Goal: Task Accomplishment & Management: Manage account settings

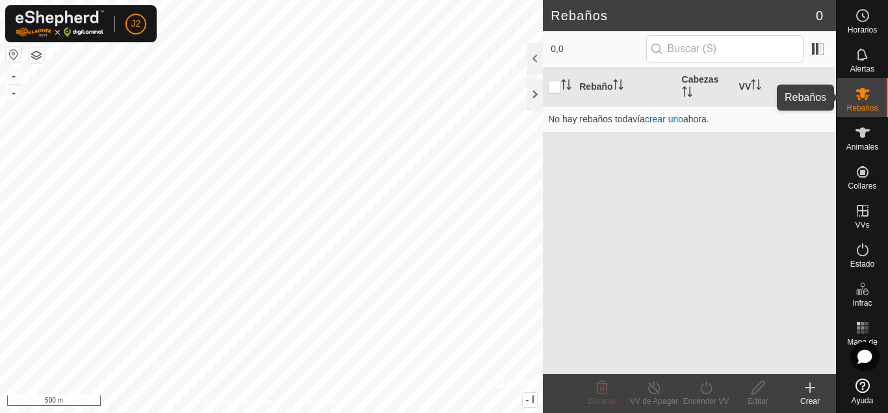
click at [863, 100] on icon at bounding box center [863, 94] width 16 height 16
click at [535, 92] on div at bounding box center [535, 94] width 16 height 31
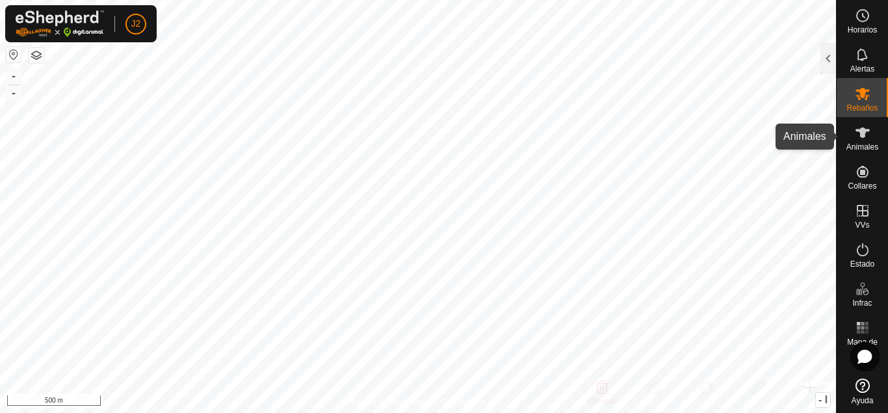
click at [861, 139] on icon at bounding box center [863, 133] width 16 height 16
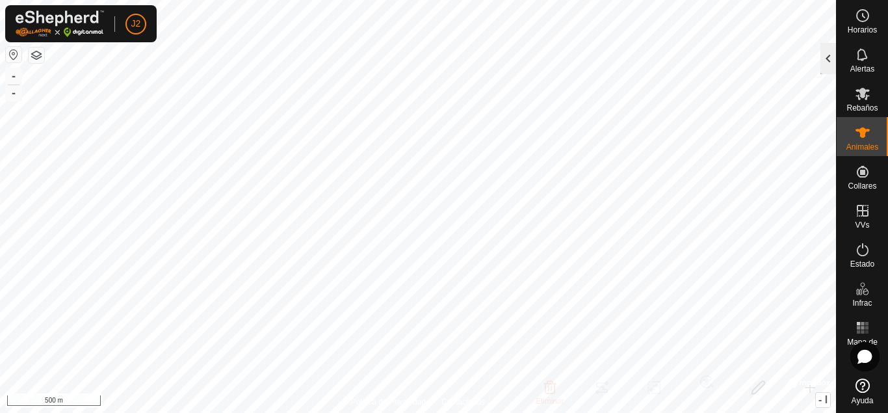
click at [832, 66] on div at bounding box center [829, 58] width 16 height 31
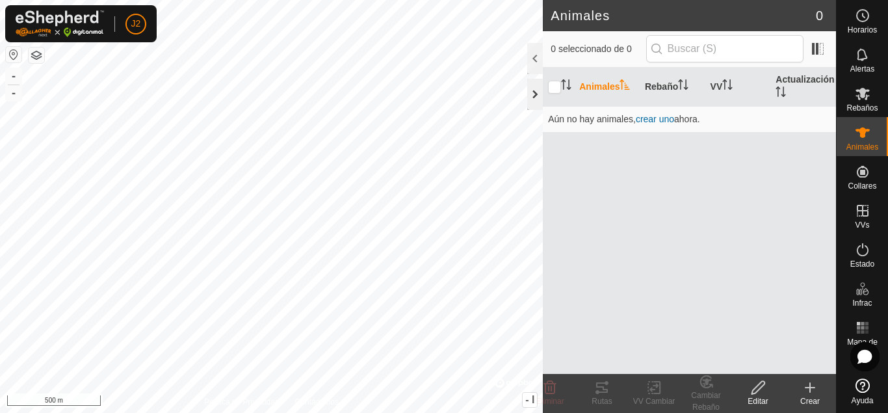
click at [539, 90] on div at bounding box center [535, 94] width 16 height 31
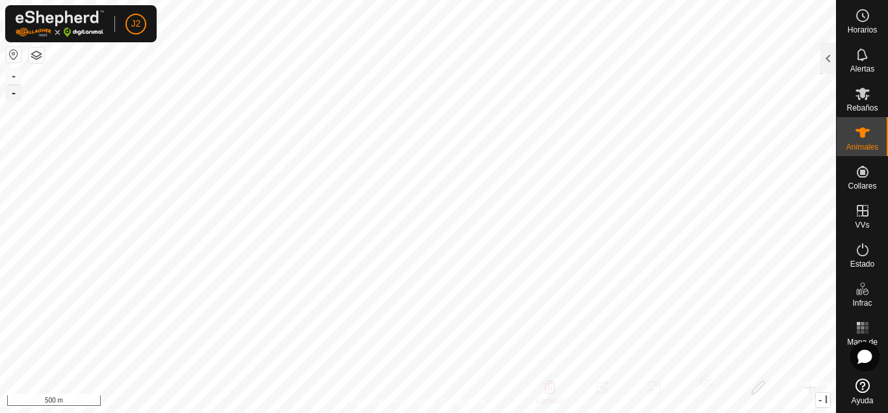
click at [10, 94] on button "-" at bounding box center [14, 93] width 16 height 16
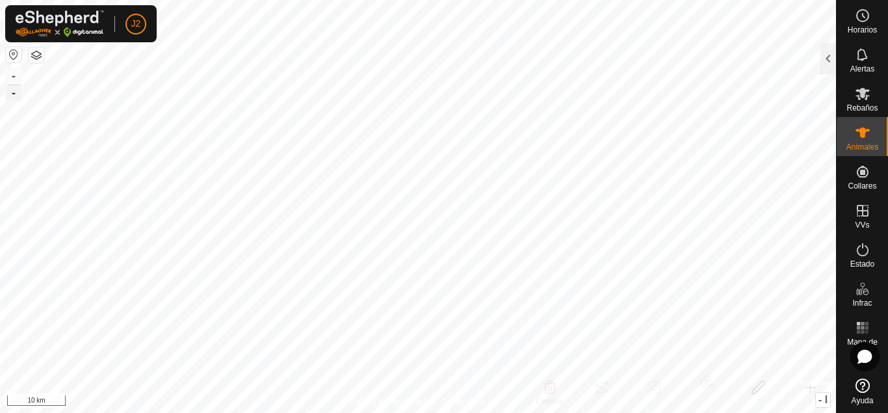
click at [10, 94] on button "-" at bounding box center [14, 93] width 16 height 16
click at [10, 77] on button "-" at bounding box center [14, 76] width 16 height 16
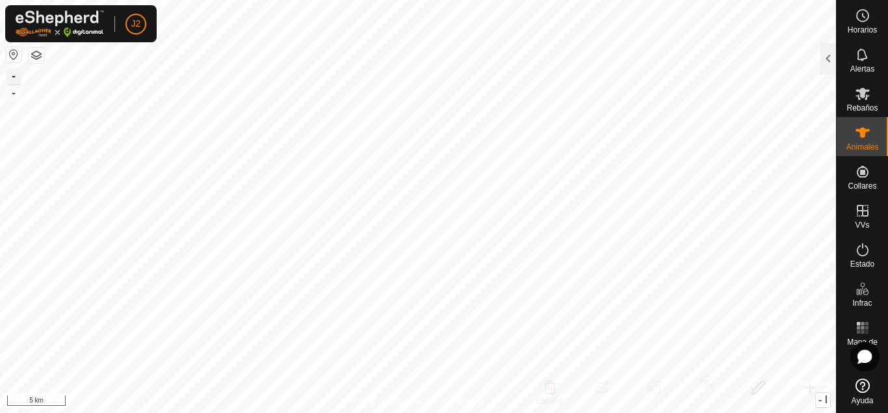
click at [10, 77] on button "-" at bounding box center [14, 76] width 16 height 16
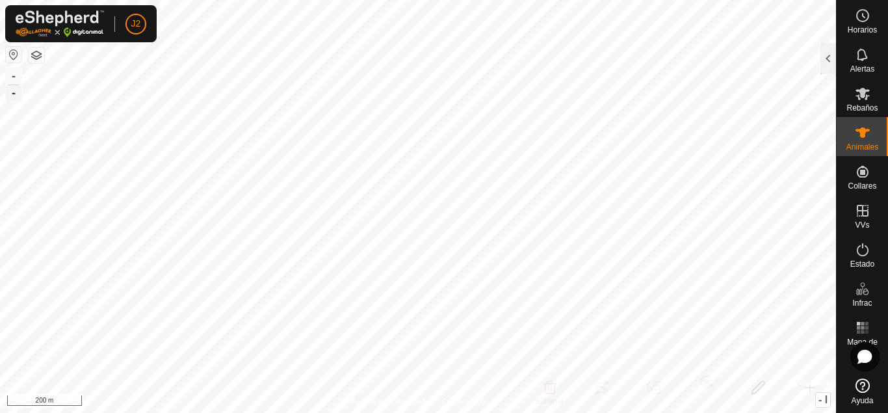
click at [12, 98] on button "-" at bounding box center [14, 93] width 16 height 16
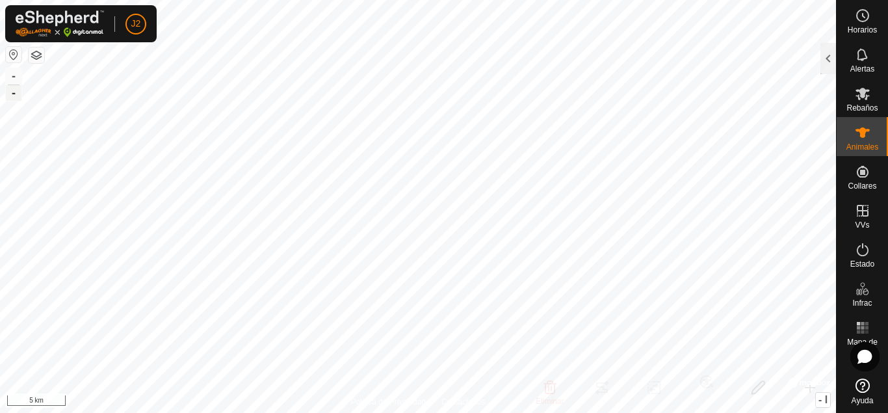
click at [12, 98] on button "-" at bounding box center [14, 93] width 16 height 16
click at [15, 72] on button "-" at bounding box center [14, 76] width 16 height 16
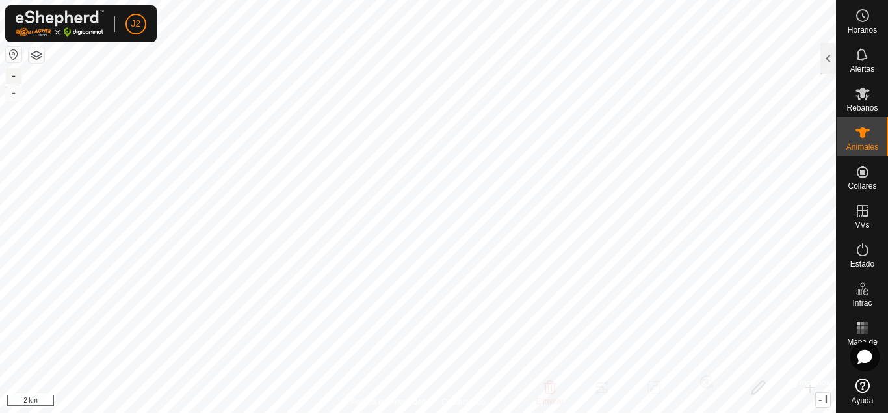
click at [15, 72] on button "-" at bounding box center [14, 76] width 16 height 16
click at [20, 77] on button "-" at bounding box center [14, 76] width 16 height 16
click at [7, 99] on button "-" at bounding box center [14, 93] width 16 height 16
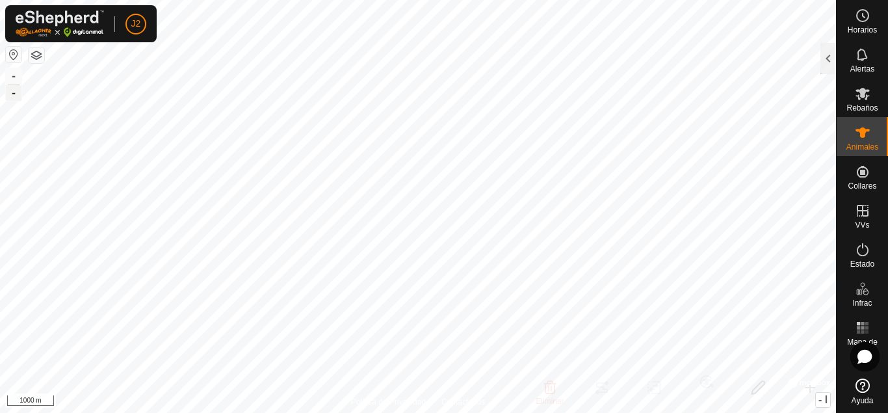
click at [7, 99] on button "-" at bounding box center [14, 93] width 16 height 16
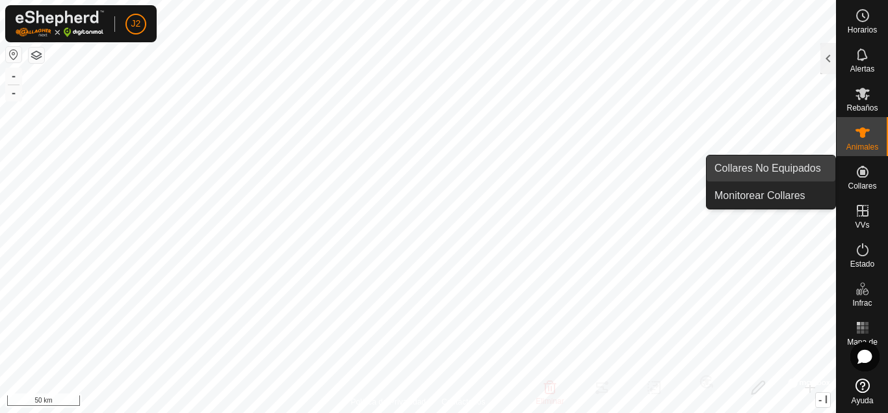
click at [824, 165] on link "Collares No Equipados" at bounding box center [771, 168] width 129 height 26
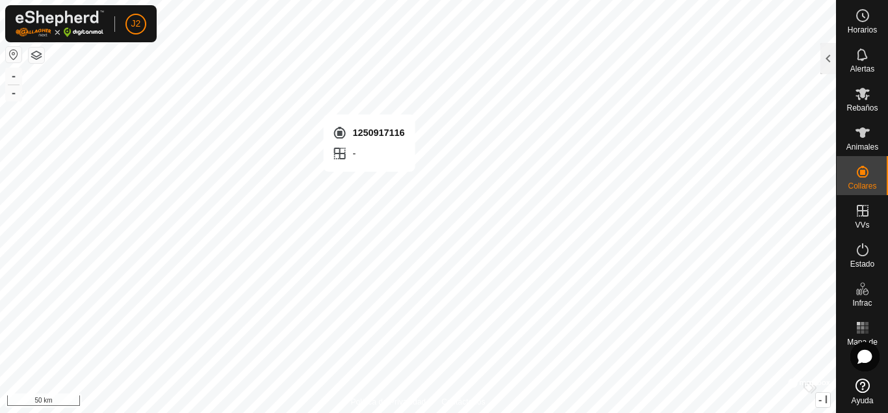
checkbox input "true"
click at [12, 76] on button "-" at bounding box center [14, 76] width 16 height 16
click at [15, 77] on button "-" at bounding box center [14, 76] width 16 height 16
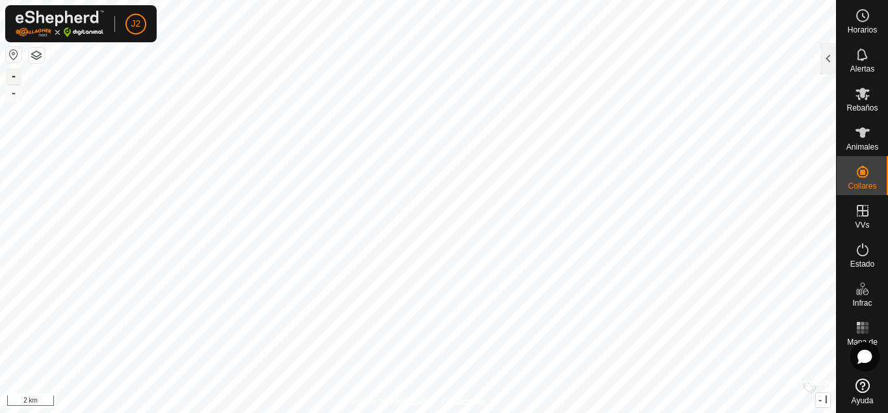
click at [15, 77] on button "-" at bounding box center [14, 76] width 16 height 16
click at [10, 78] on button "-" at bounding box center [14, 76] width 16 height 16
click at [12, 72] on button "-" at bounding box center [14, 76] width 16 height 16
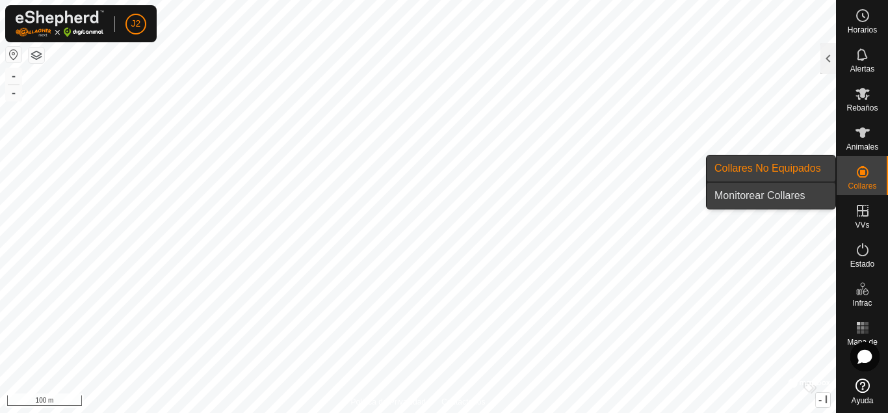
click at [805, 190] on link "Monitorear Collares" at bounding box center [771, 196] width 129 height 26
click at [804, 168] on link "Collares No Equipados" at bounding box center [771, 168] width 129 height 26
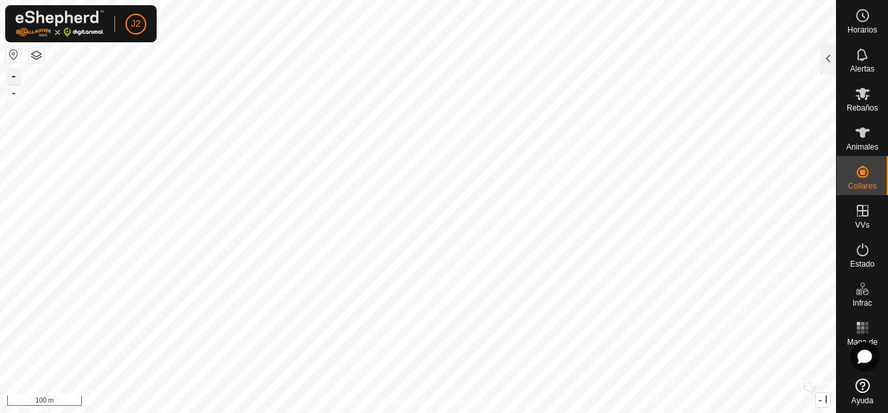
click at [13, 72] on button "-" at bounding box center [14, 76] width 16 height 16
click at [14, 92] on button "-" at bounding box center [14, 93] width 16 height 16
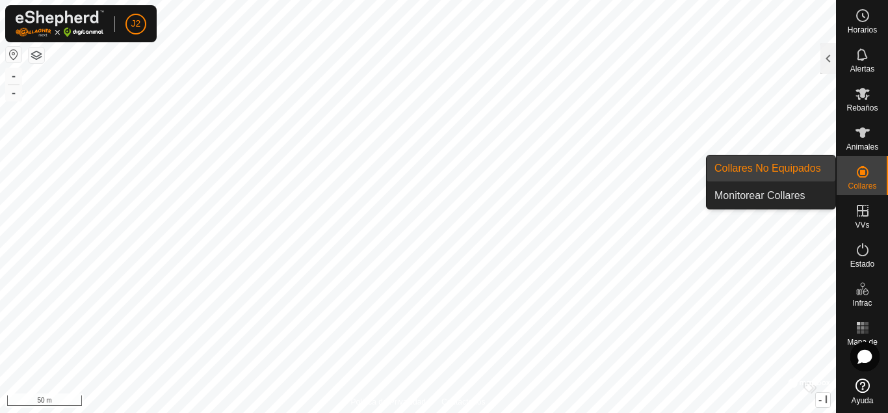
click at [812, 170] on link "Collares No Equipados" at bounding box center [771, 168] width 129 height 26
click at [786, 192] on link "Monitorear Collares" at bounding box center [771, 196] width 129 height 26
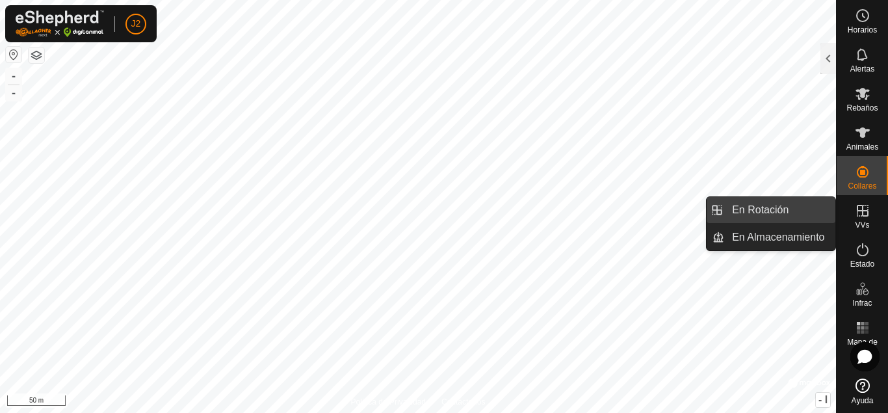
click at [821, 213] on link "En Rotación" at bounding box center [779, 210] width 111 height 26
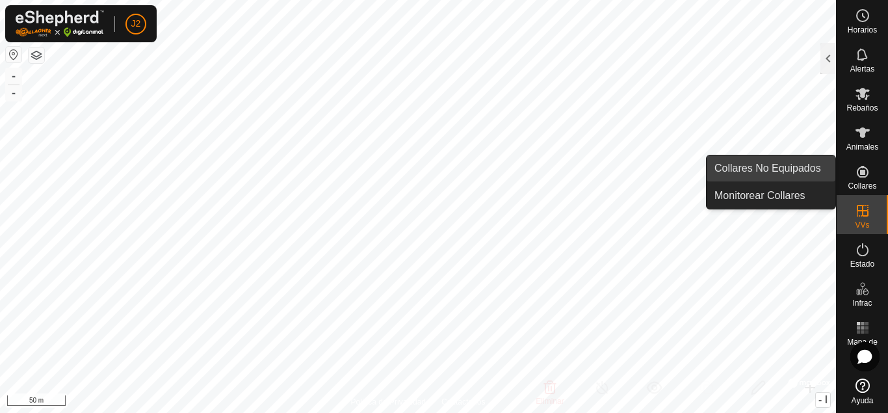
click at [805, 170] on link "Collares No Equipados" at bounding box center [771, 168] width 129 height 26
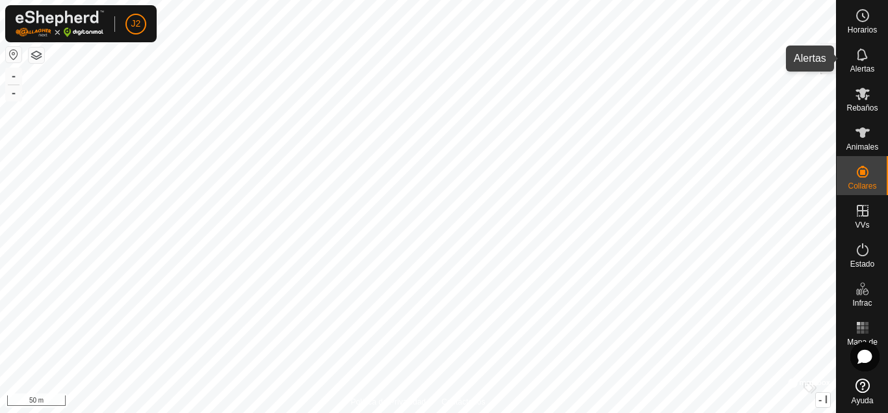
click at [870, 62] on icon at bounding box center [863, 55] width 16 height 16
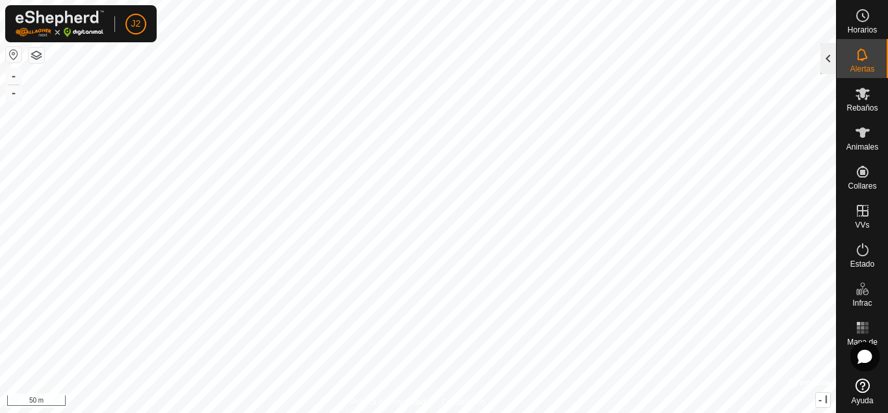
click at [834, 57] on div at bounding box center [829, 58] width 16 height 31
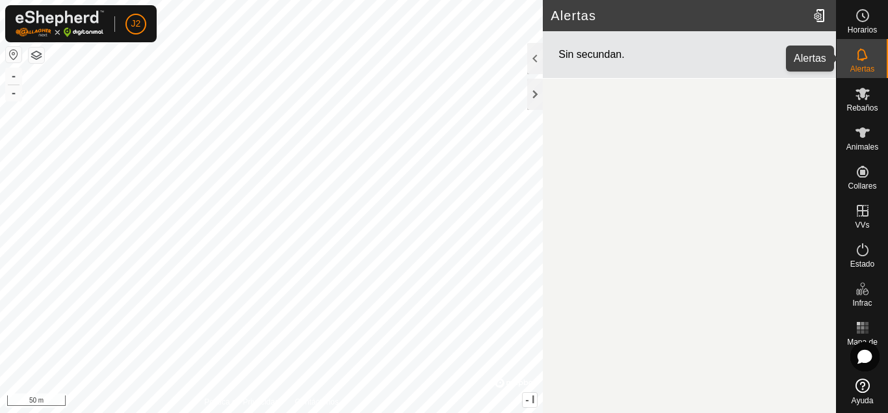
click at [862, 64] on es-notification-svg-icon at bounding box center [862, 54] width 23 height 21
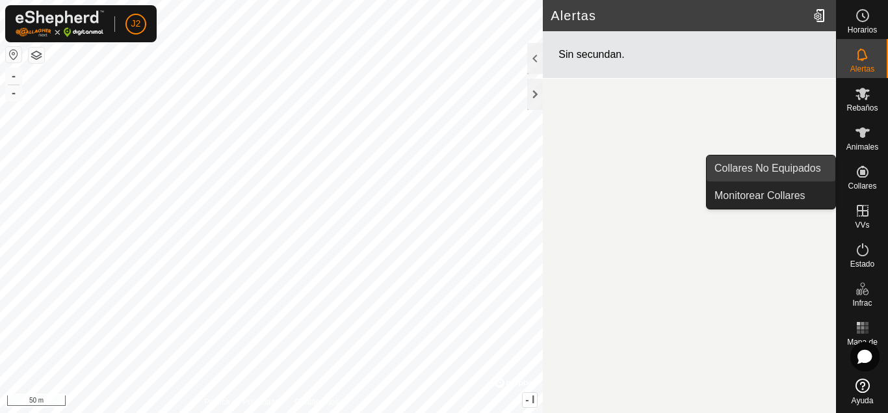
click at [819, 161] on link "Collares No Equipados" at bounding box center [771, 168] width 129 height 26
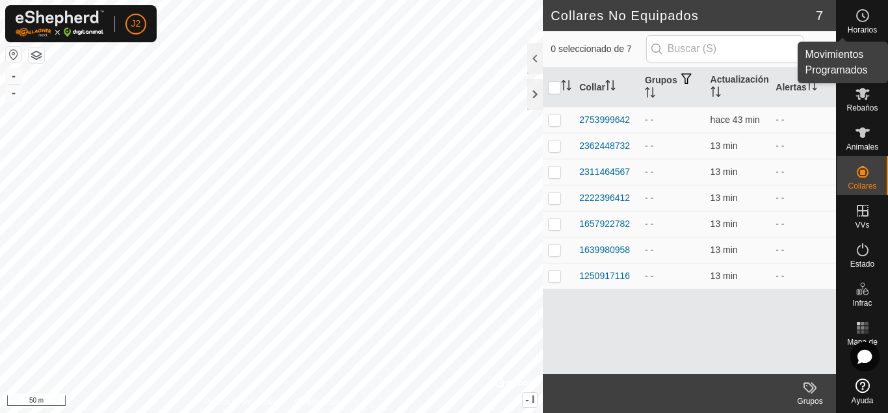
click at [864, 14] on icon at bounding box center [863, 16] width 16 height 16
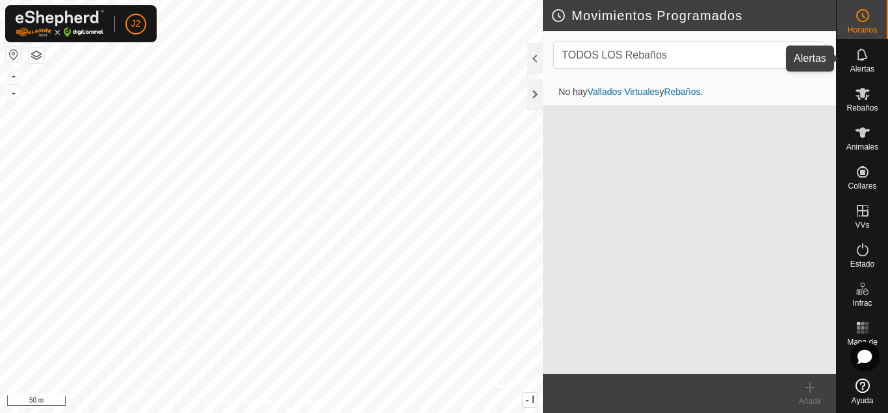
click at [863, 50] on icon at bounding box center [862, 54] width 10 height 12
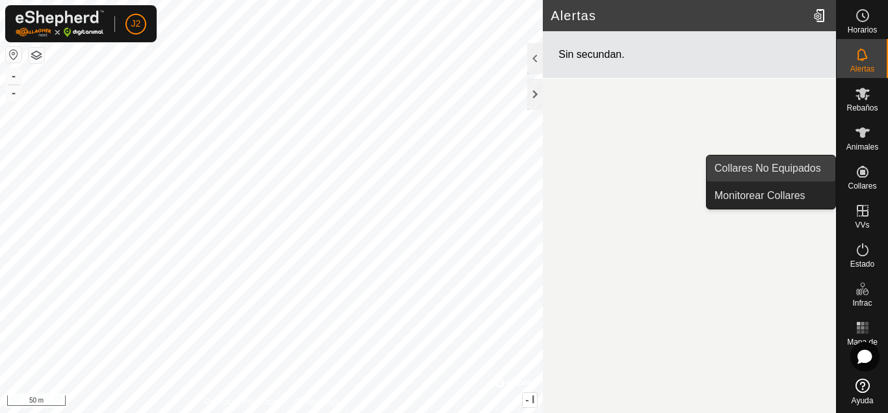
click at [821, 172] on link "Collares No Equipados" at bounding box center [771, 168] width 129 height 26
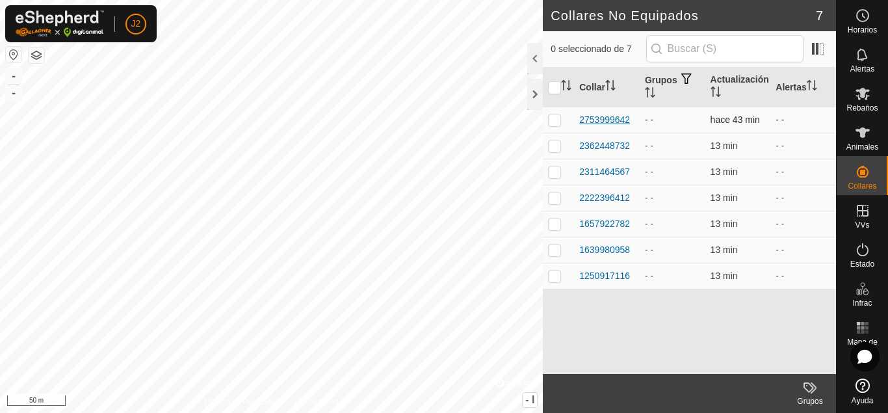
click at [609, 124] on div "2753999642" at bounding box center [604, 120] width 51 height 14
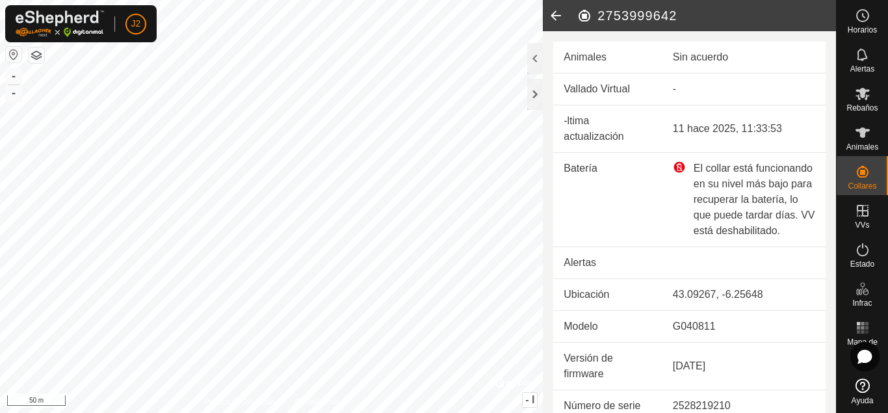
click at [557, 23] on icon at bounding box center [556, 15] width 26 height 31
